Goal: Navigation & Orientation: Find specific page/section

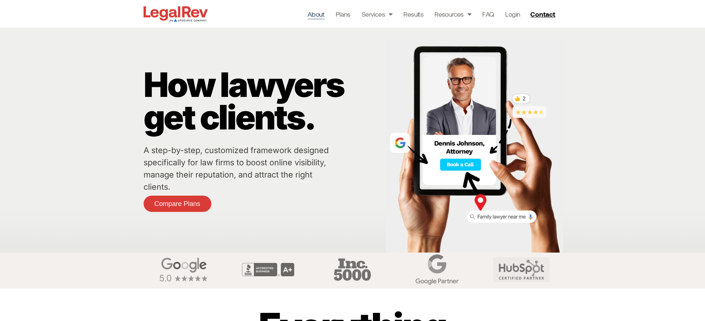
click at [319, 14] on link "About" at bounding box center [316, 14] width 17 height 10
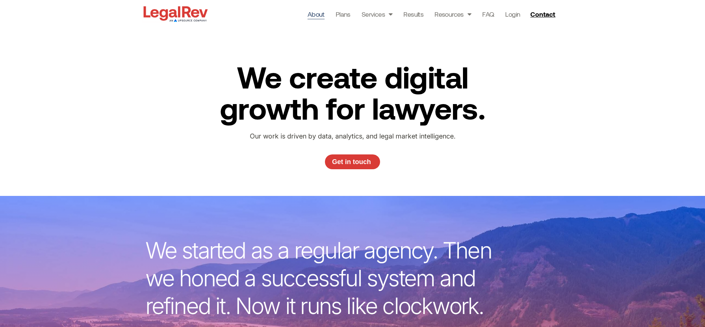
click at [192, 11] on img at bounding box center [176, 13] width 68 height 19
